Goal: Find specific page/section: Find specific page/section

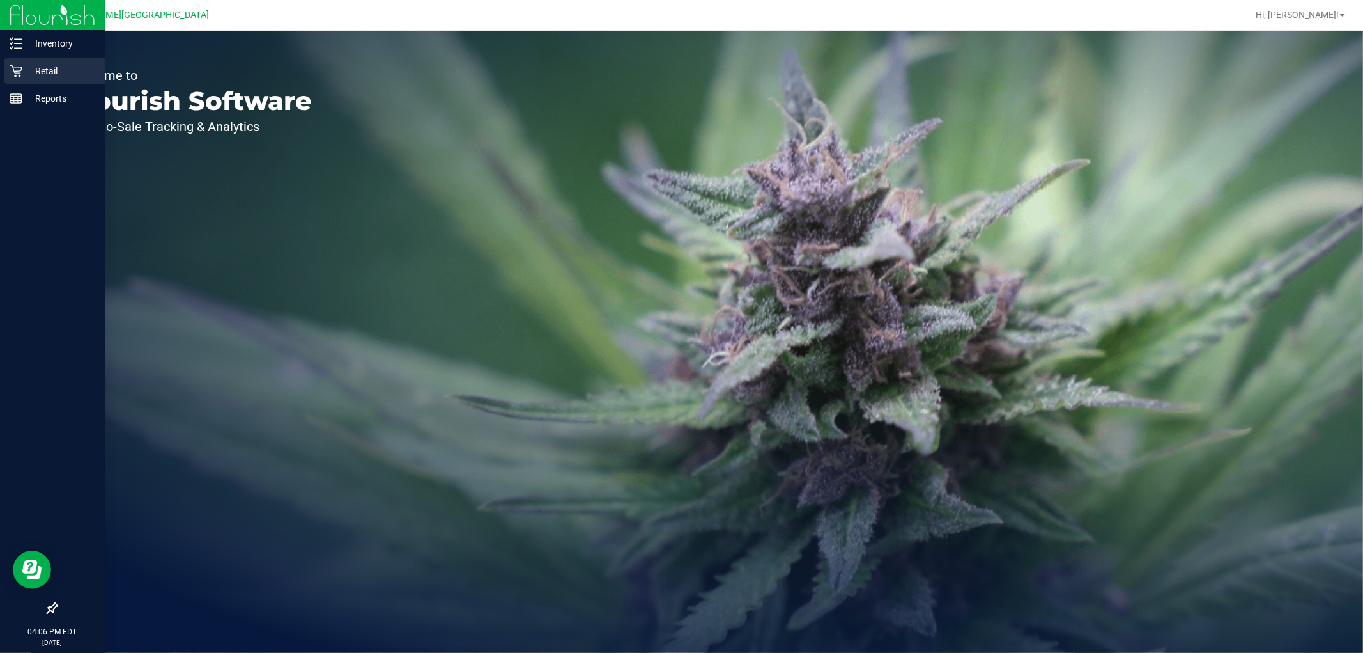
click at [34, 68] on p "Retail" at bounding box center [60, 70] width 77 height 15
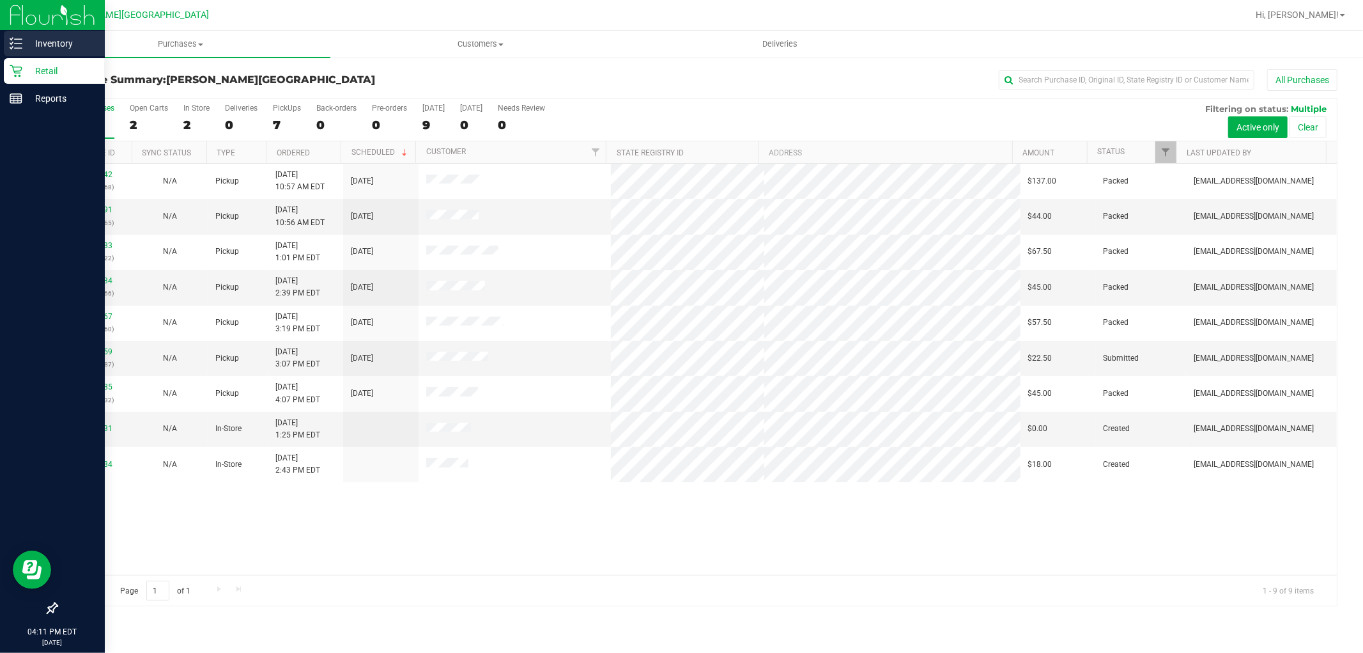
click at [33, 37] on p "Inventory" at bounding box center [60, 43] width 77 height 15
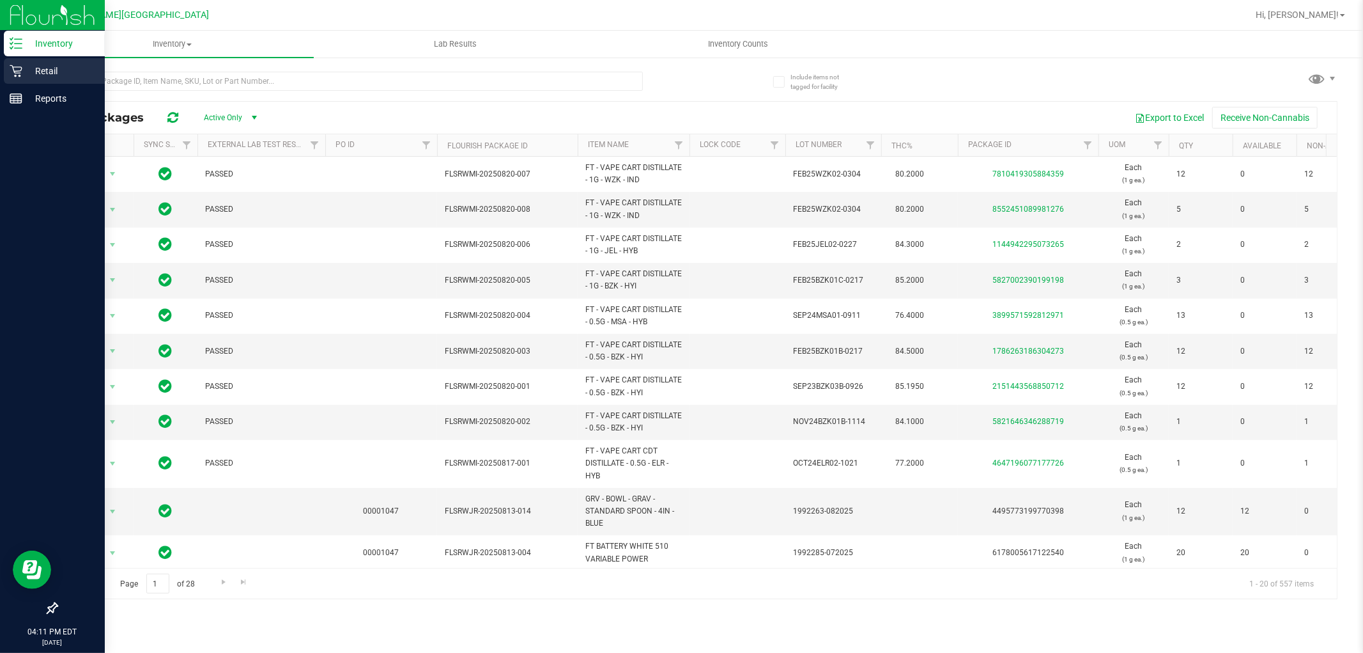
click at [42, 65] on p "Retail" at bounding box center [60, 70] width 77 height 15
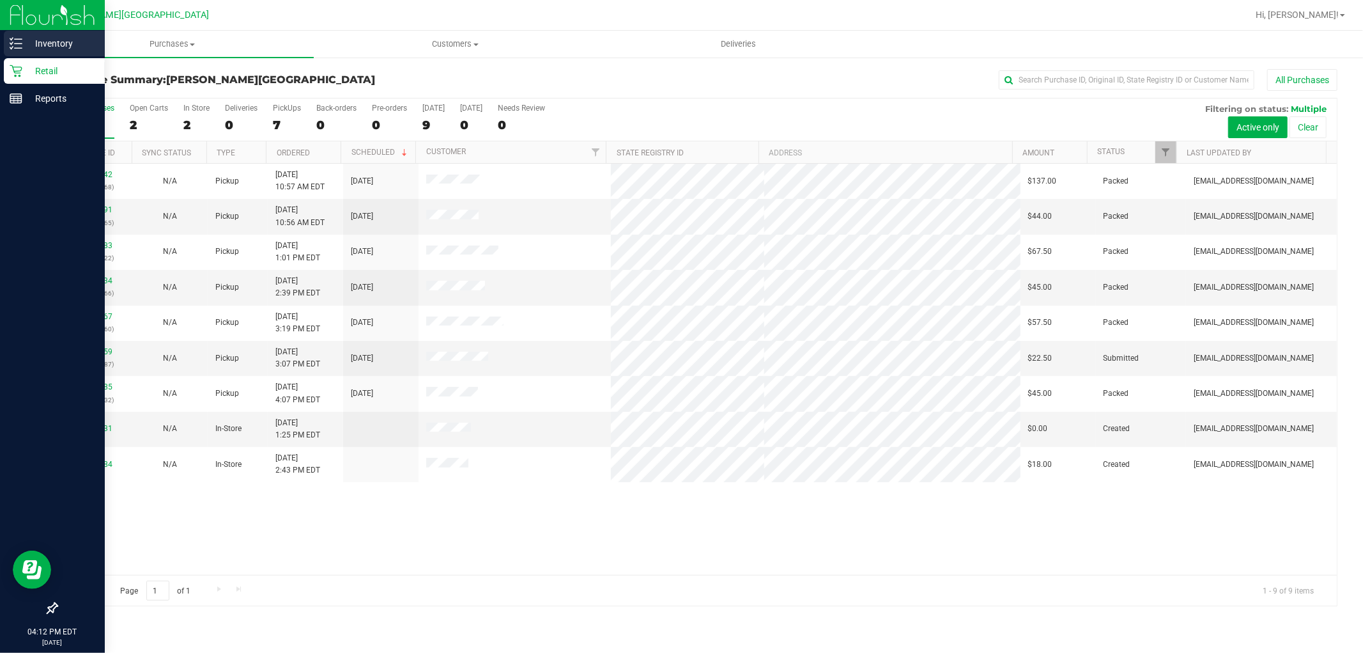
click at [8, 38] on div "Inventory" at bounding box center [54, 44] width 101 height 26
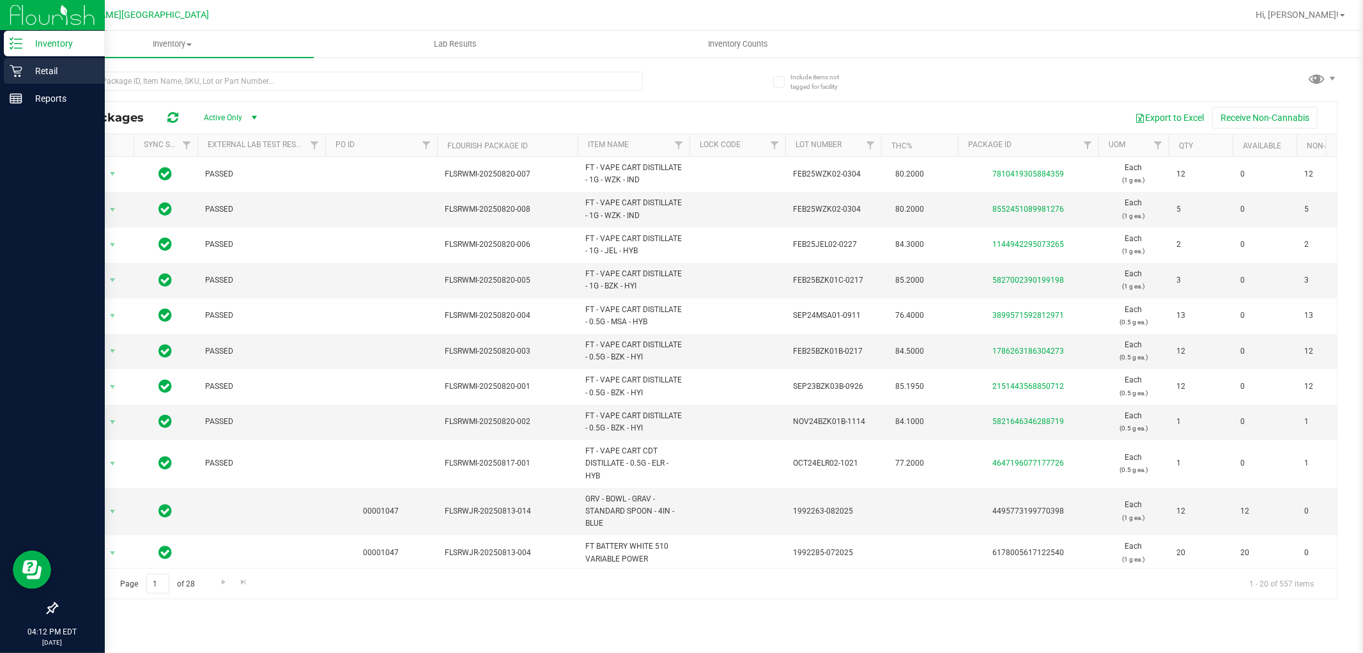
click at [39, 66] on p "Retail" at bounding box center [60, 70] width 77 height 15
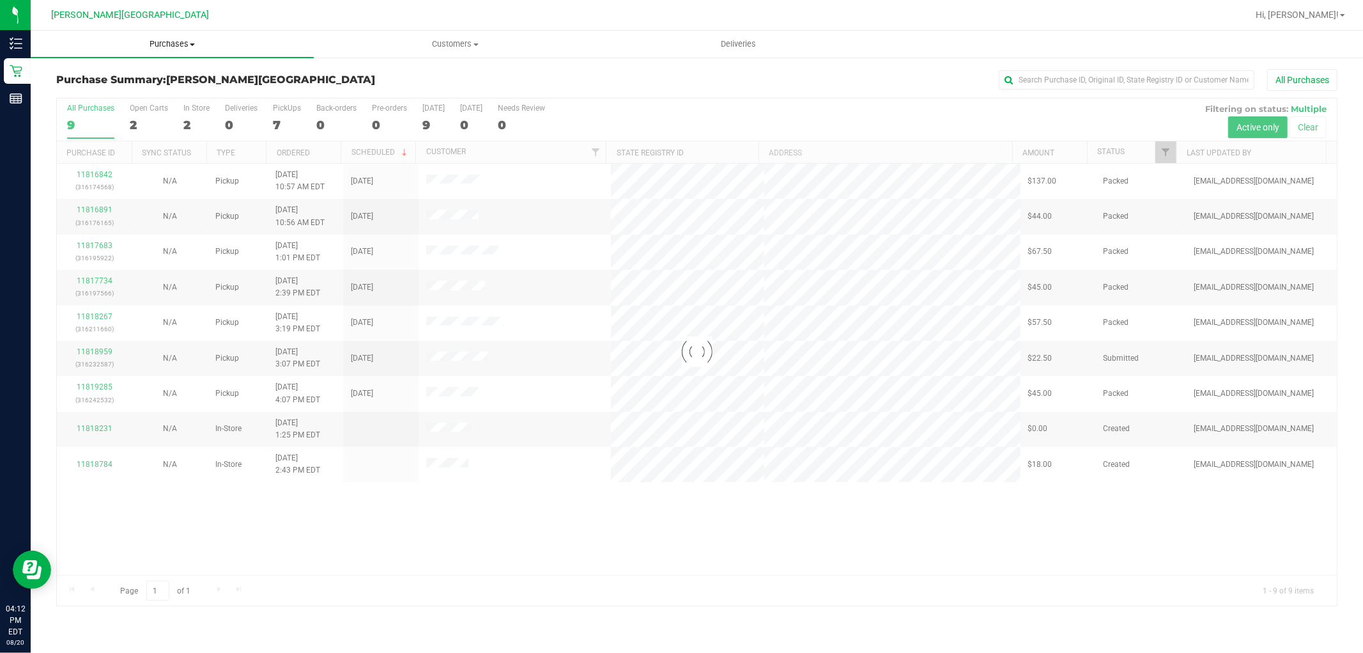
click at [184, 45] on span "Purchases" at bounding box center [172, 44] width 283 height 12
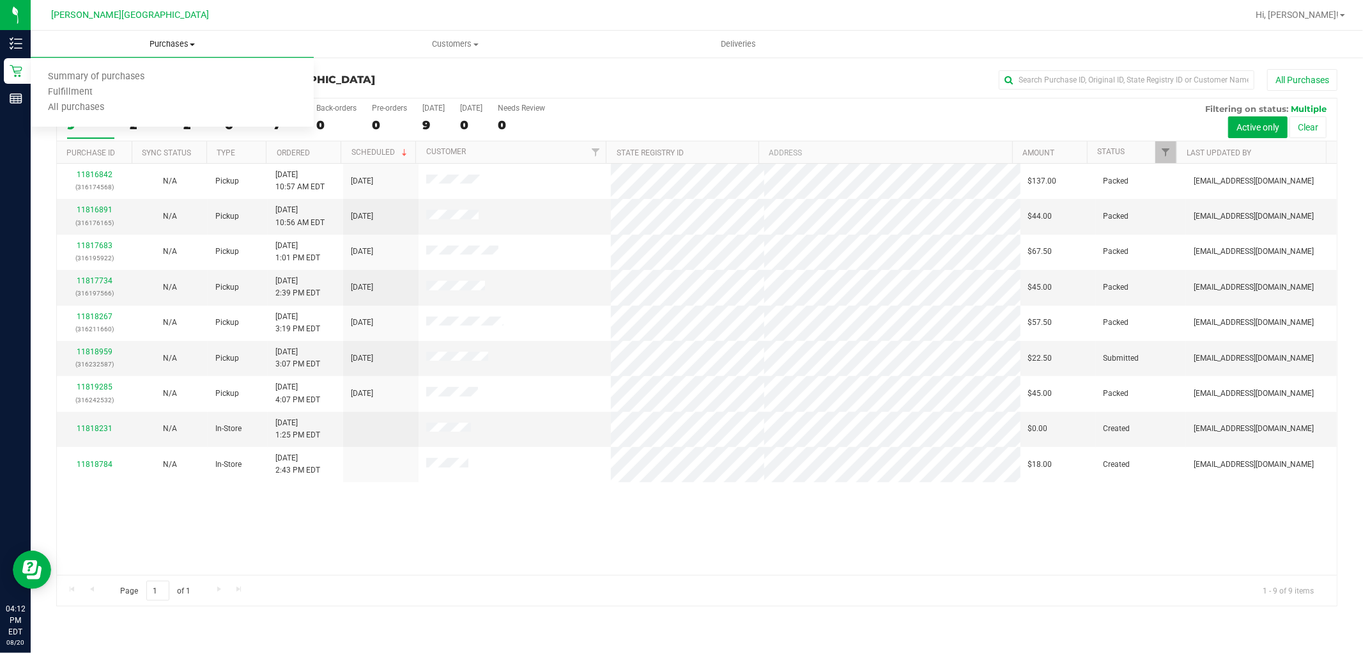
click at [189, 45] on span "Purchases" at bounding box center [172, 44] width 283 height 12
click at [80, 93] on span "Fulfillment" at bounding box center [70, 92] width 79 height 11
